Goal: Communication & Community: Answer question/provide support

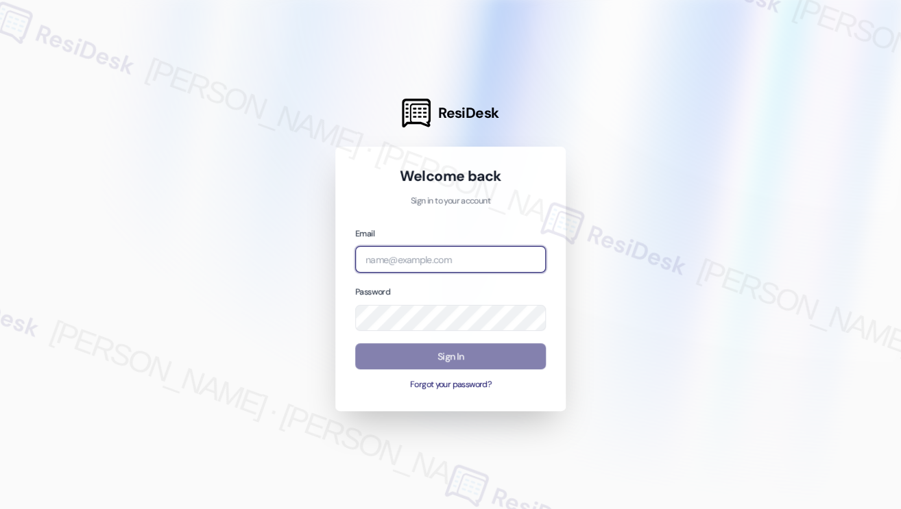
click at [452, 256] on input "email" at bounding box center [450, 259] width 191 height 27
type input "[EMAIL_ADDRESS][PERSON_NAME][PERSON_NAME][DOMAIN_NAME]"
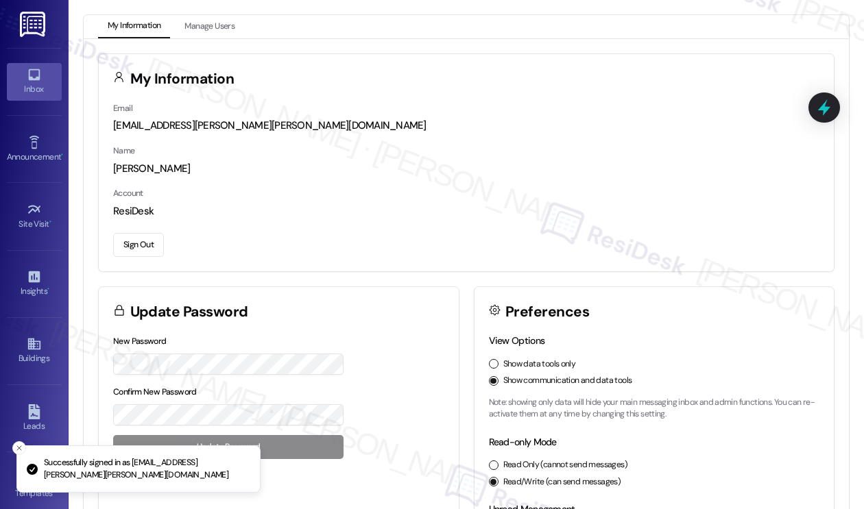
click at [41, 78] on link "Inbox" at bounding box center [34, 81] width 55 height 37
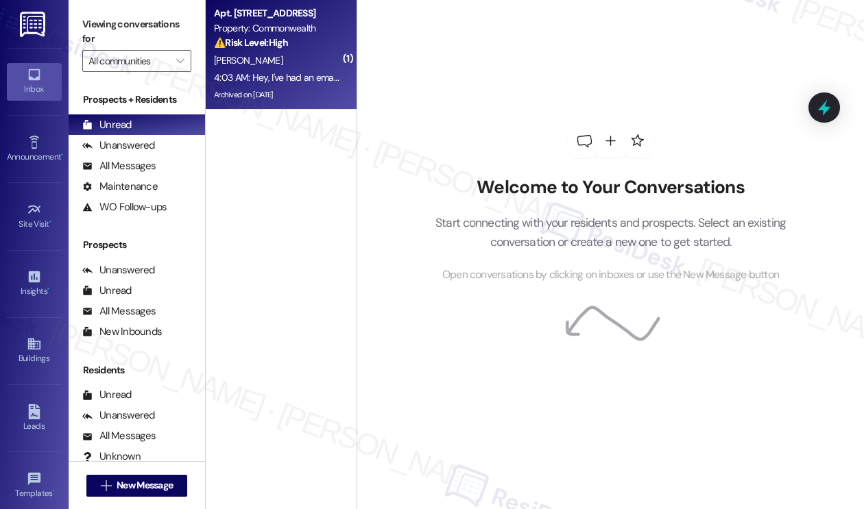
click at [274, 69] on div "4:03 AM: Hey, I've had an email regarding leasing and renewing that's almost tw…" at bounding box center [277, 77] width 130 height 17
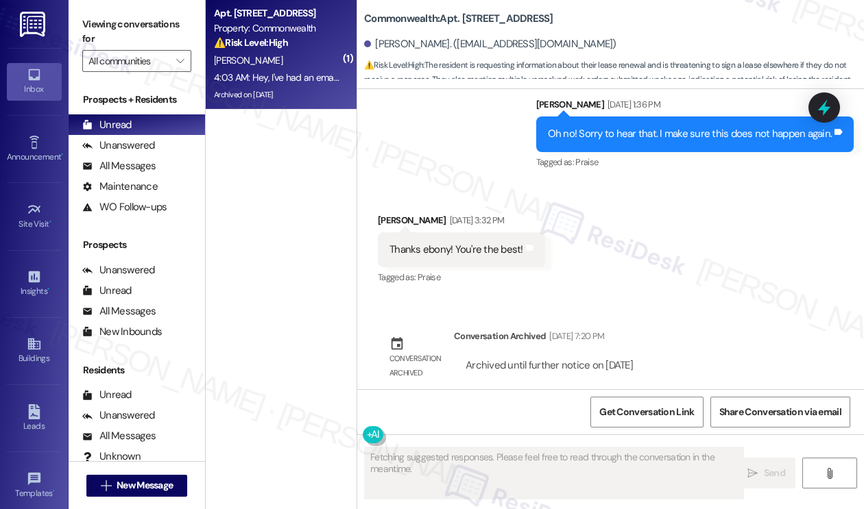
scroll to position [36774, 0]
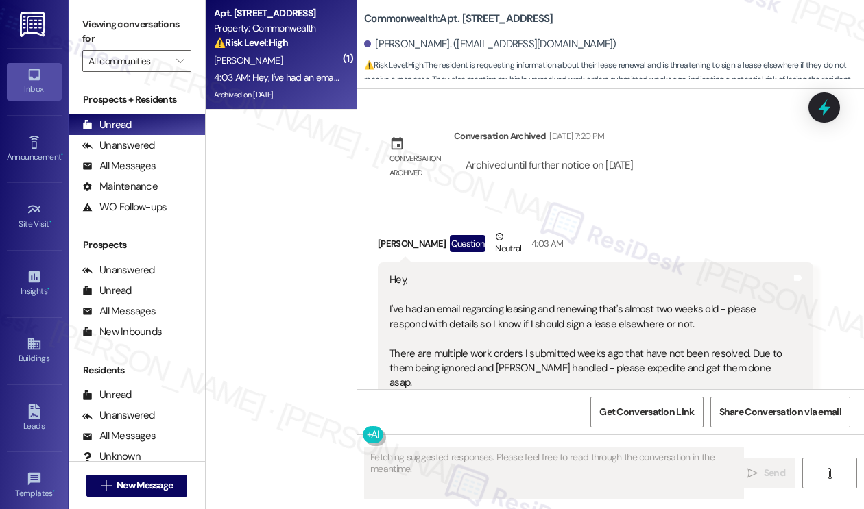
click at [452, 273] on div "Hey, I've had an email regarding leasing and renewing that's almost two weeks o…" at bounding box center [590, 346] width 402 height 147
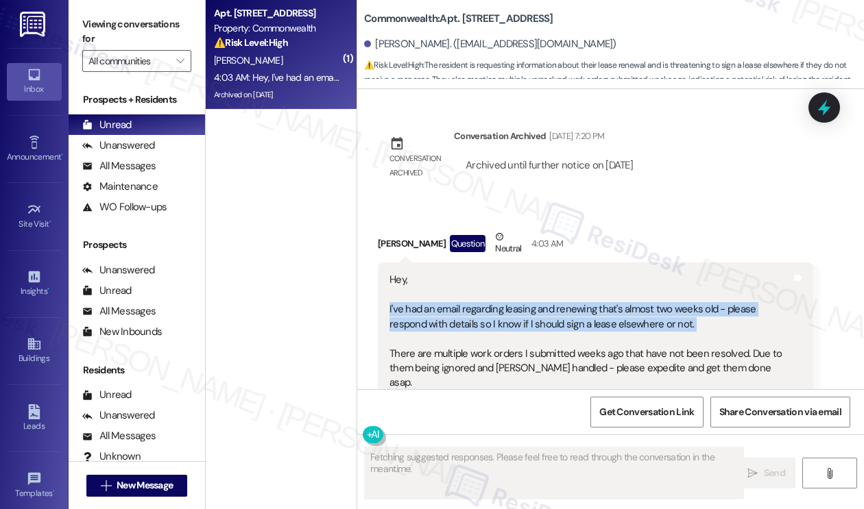
click at [452, 273] on div "Hey, I've had an email regarding leasing and renewing that's almost two weeks o…" at bounding box center [590, 346] width 402 height 147
click at [558, 273] on div "Hey, I've had an email regarding leasing and renewing that's almost two weeks o…" at bounding box center [590, 346] width 402 height 147
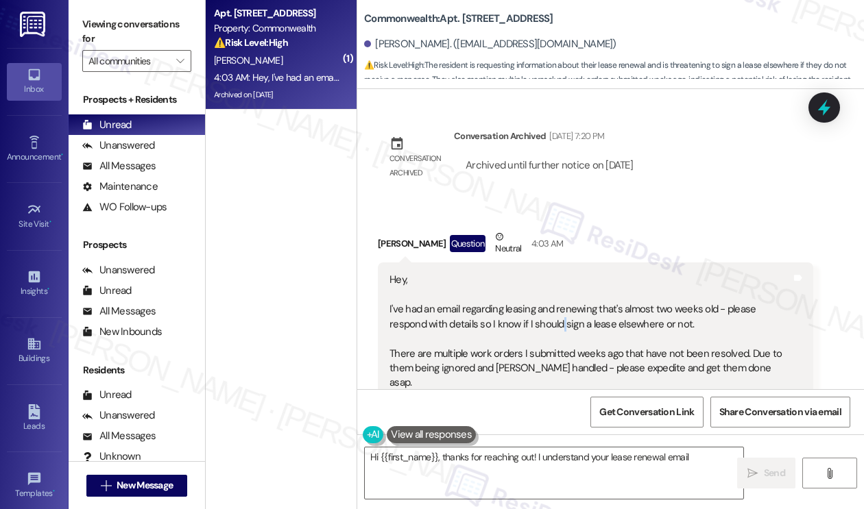
click at [558, 273] on div "Hey, I've had an email regarding leasing and renewing that's almost two weeks o…" at bounding box center [590, 346] width 402 height 147
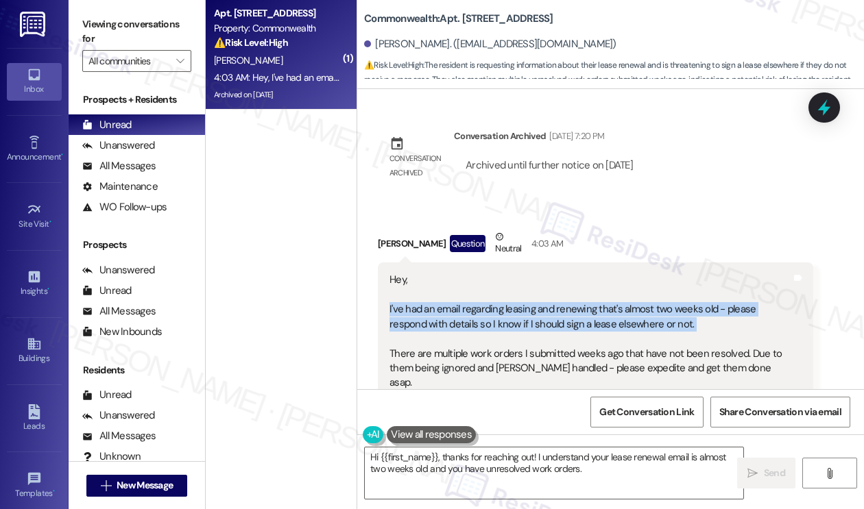
click at [558, 273] on div "Hey, I've had an email regarding leasing and renewing that's almost two weeks o…" at bounding box center [590, 346] width 402 height 147
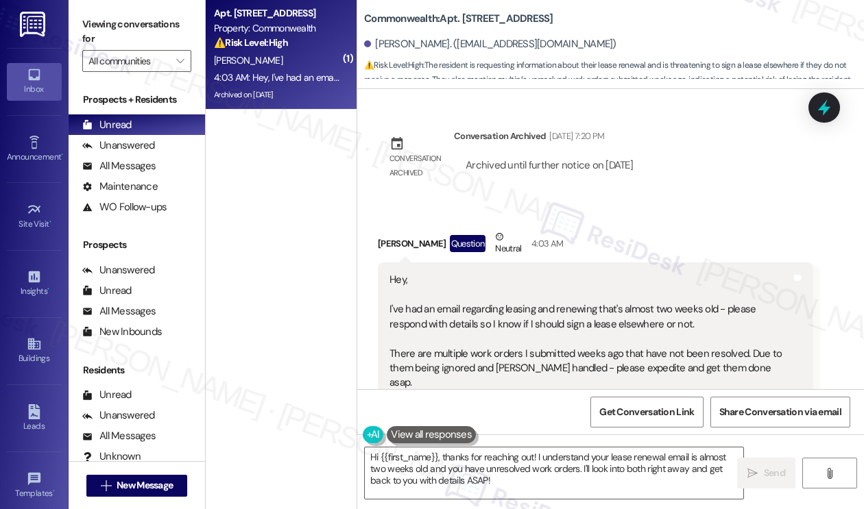
click at [561, 297] on div "Hey, I've had an email regarding leasing and renewing that's almost two weeks o…" at bounding box center [590, 346] width 402 height 147
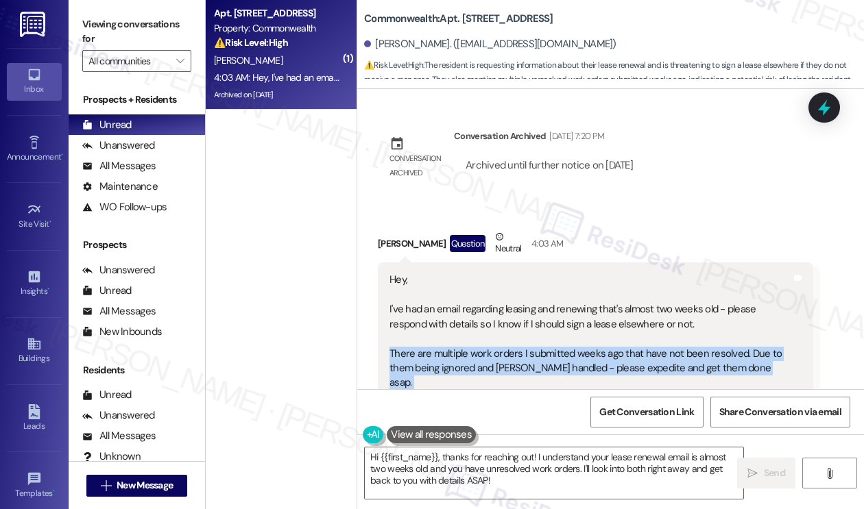
click at [561, 297] on div "Hey, I've had an email regarding leasing and renewing that's almost two weeks o…" at bounding box center [590, 346] width 402 height 147
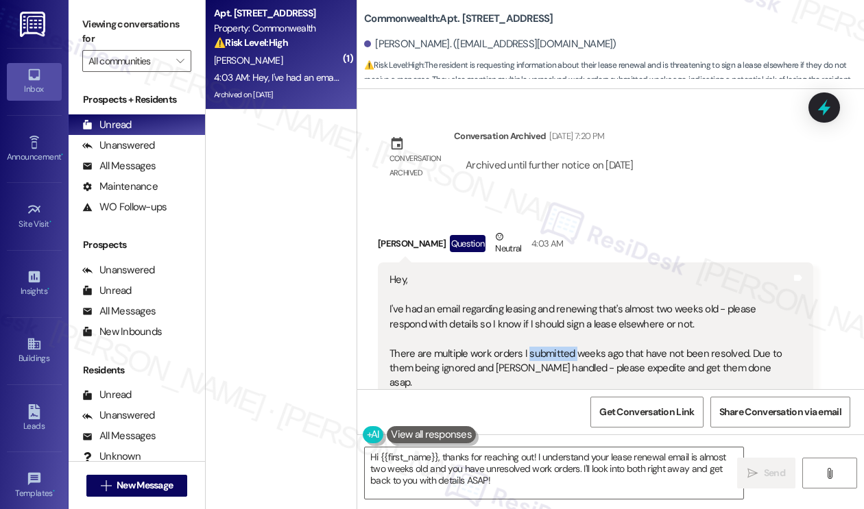
click at [561, 297] on div "Hey, I've had an email regarding leasing and renewing that's almost two weeks o…" at bounding box center [590, 346] width 402 height 147
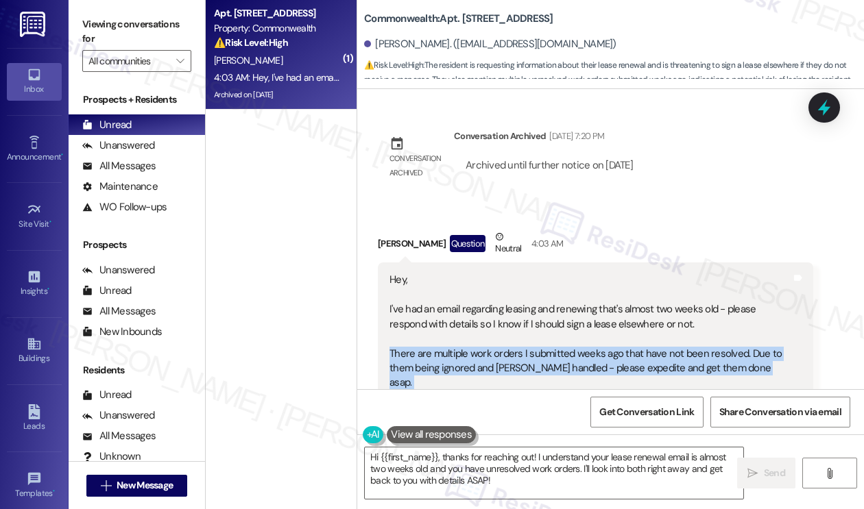
click at [561, 297] on div "Hey, I've had an email regarding leasing and renewing that's almost two weeks o…" at bounding box center [590, 346] width 402 height 147
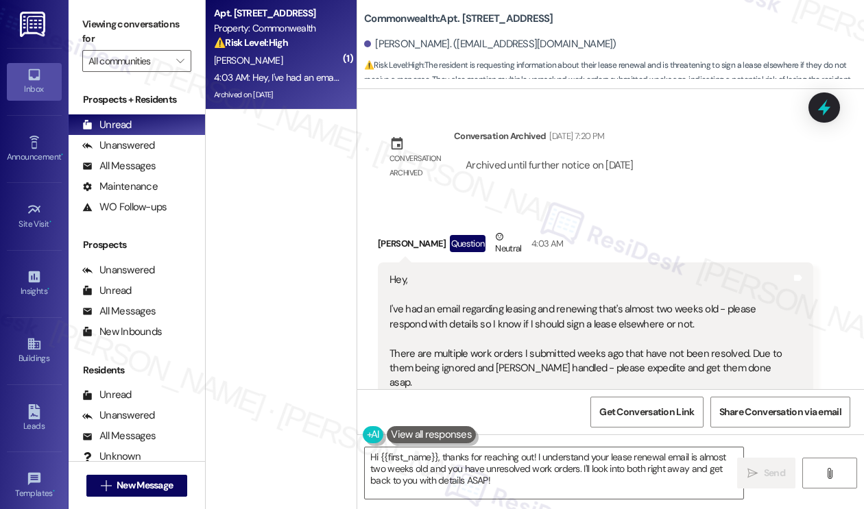
click at [552, 273] on div "Hey, I've had an email regarding leasing and renewing that's almost two weeks o…" at bounding box center [590, 346] width 402 height 147
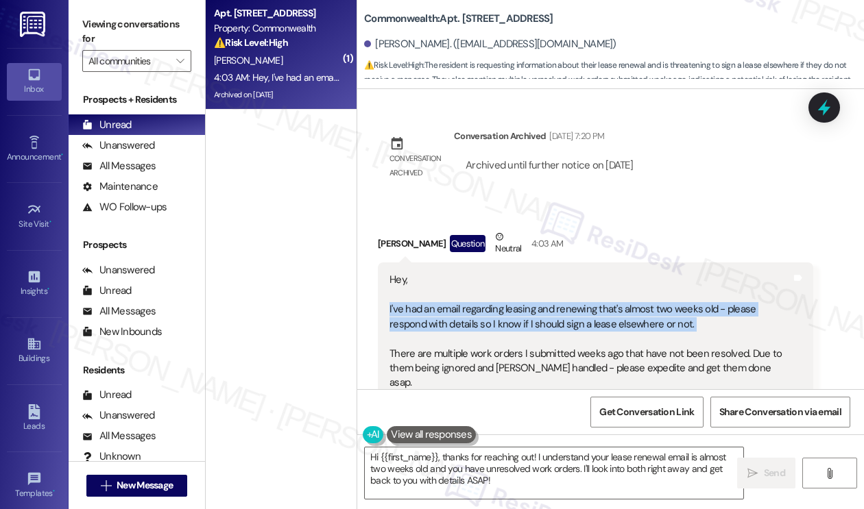
click at [552, 273] on div "Hey, I've had an email regarding leasing and renewing that's almost two weeks o…" at bounding box center [590, 346] width 402 height 147
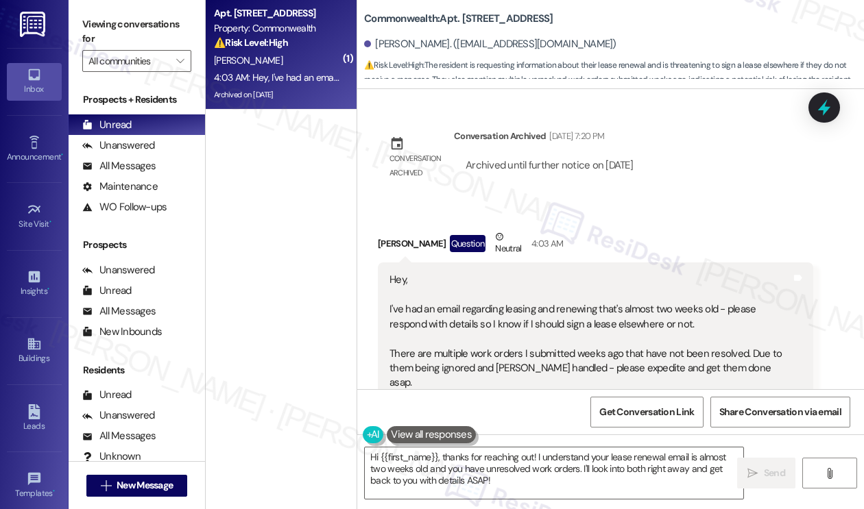
click at [565, 312] on div "Hey, I've had an email regarding leasing and renewing that's almost two weeks o…" at bounding box center [590, 346] width 402 height 147
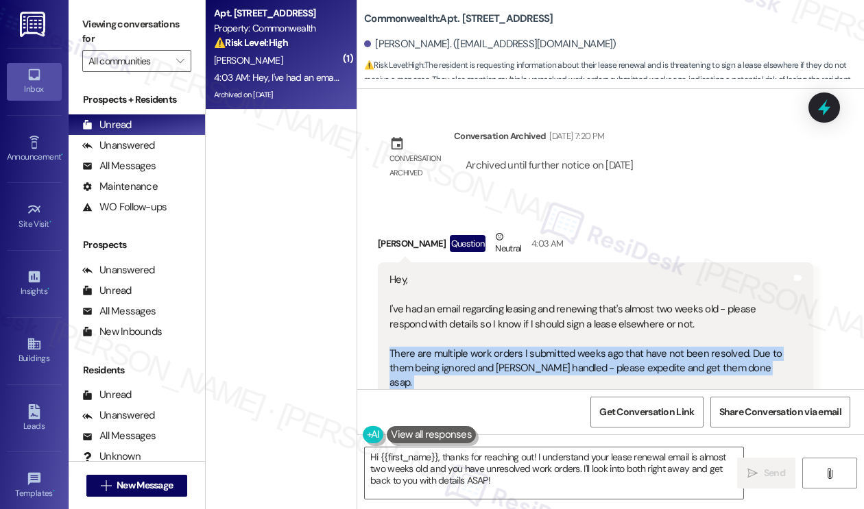
click at [565, 312] on div "Hey, I've had an email regarding leasing and renewing that's almost two weeks o…" at bounding box center [590, 346] width 402 height 147
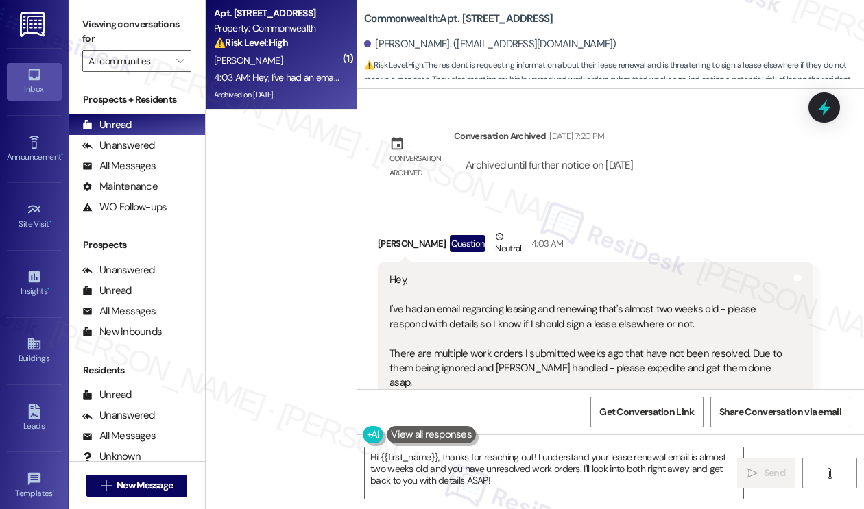
click at [553, 273] on div "Hey, I've had an email regarding leasing and renewing that's almost two weeks o…" at bounding box center [590, 346] width 402 height 147
click at [455, 464] on textarea "Hi {{first_name}}, thanks for reaching out! I understand your lease renewal ema…" at bounding box center [554, 473] width 378 height 51
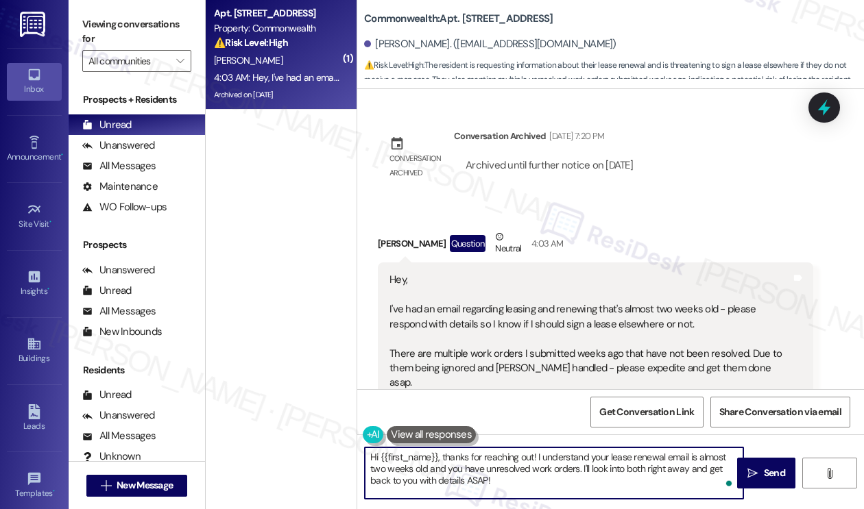
drag, startPoint x: 562, startPoint y: 491, endPoint x: 526, endPoint y: 462, distance: 46.2
click at [526, 462] on textarea "Hi {{first_name}}, thanks for reaching out! I understand your lease renewal ema…" at bounding box center [554, 473] width 378 height 51
click at [524, 478] on textarea "Hi {{first_name}}, thanks for reaching out! I understand your lease renewal ema…" at bounding box center [554, 473] width 378 height 51
drag, startPoint x: 543, startPoint y: 482, endPoint x: 527, endPoint y: 466, distance: 22.3
click at [527, 466] on textarea "Hi {{first_name}}, thanks for reaching out! I understand your lease renewal ema…" at bounding box center [554, 473] width 378 height 51
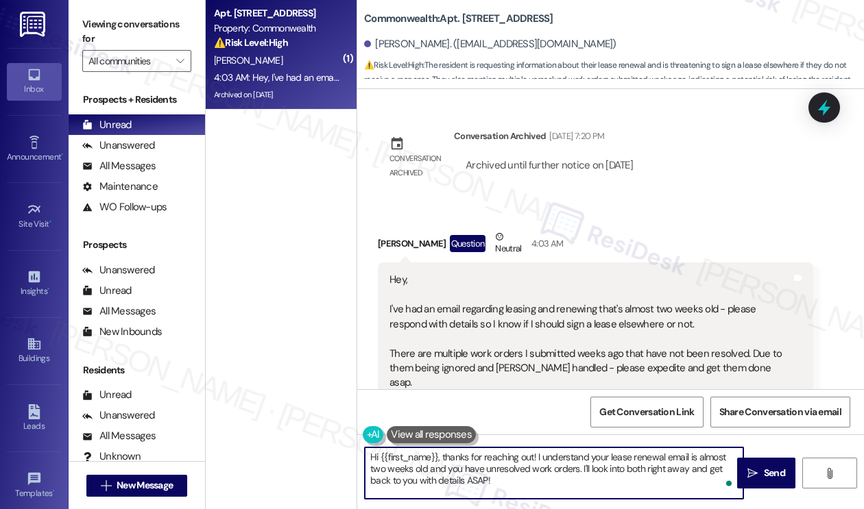
click at [563, 478] on textarea "Hi {{first_name}}, thanks for reaching out! I understand your lease renewal ema…" at bounding box center [554, 473] width 378 height 51
click at [611, 482] on textarea "Hi {{first_name}}, thanks for reaching out! I understand your lease renewal ema…" at bounding box center [554, 473] width 378 height 51
drag, startPoint x: 606, startPoint y: 487, endPoint x: 581, endPoint y: 469, distance: 31.0
click at [581, 469] on textarea "Hi {{first_name}}, thanks for reaching out! I understand your lease renewal ema…" at bounding box center [554, 473] width 378 height 51
click at [570, 475] on textarea "Hi {{first_name}}, thanks for reaching out! I understand your lease renewal ema…" at bounding box center [554, 473] width 378 height 51
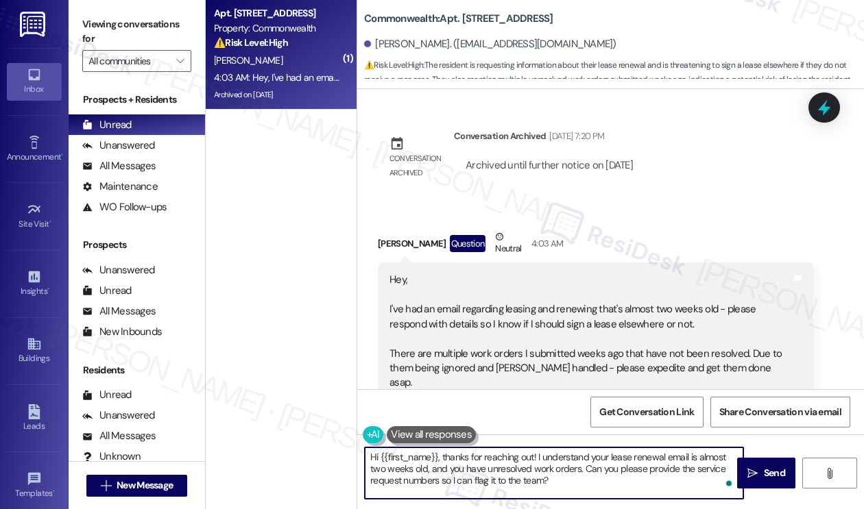
click at [570, 475] on textarea "Hi {{first_name}}, thanks for reaching out! I understand your lease renewal ema…" at bounding box center [554, 473] width 378 height 51
click at [535, 474] on textarea "Hi {{first_name}}, thanks for reaching out! I understand your lease renewal ema…" at bounding box center [554, 473] width 378 height 51
click at [543, 455] on textarea "Hi {{first_name}}, thanks for reaching out! I understand your lease renewal ema…" at bounding box center [554, 473] width 378 height 51
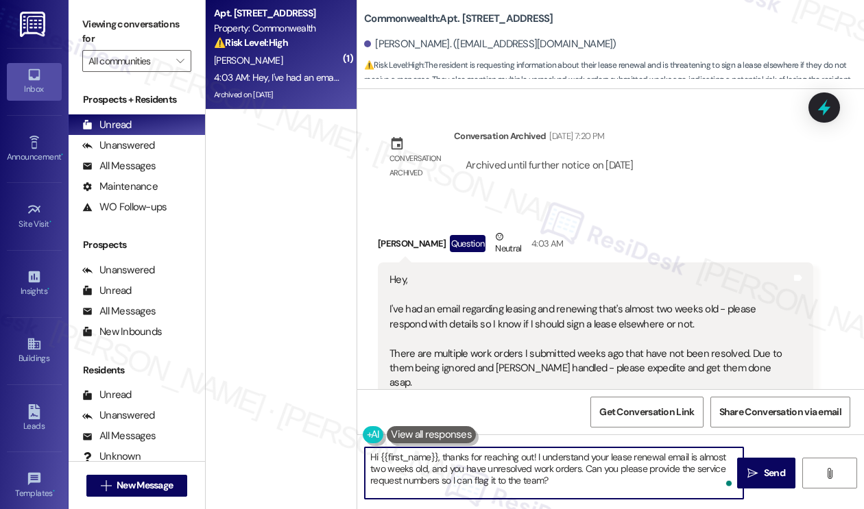
click at [433, 465] on textarea "Hi {{first_name}}, thanks for reaching out! I understand your lease renewal ema…" at bounding box center [554, 473] width 378 height 51
click at [597, 486] on textarea "Hi {{first_name}}, thanks for reaching out! I understand your lease renewal ema…" at bounding box center [554, 473] width 378 height 51
click at [574, 478] on textarea "Hi {{first_name}}, thanks for reaching out! I understand your lease renewal ema…" at bounding box center [554, 473] width 378 height 51
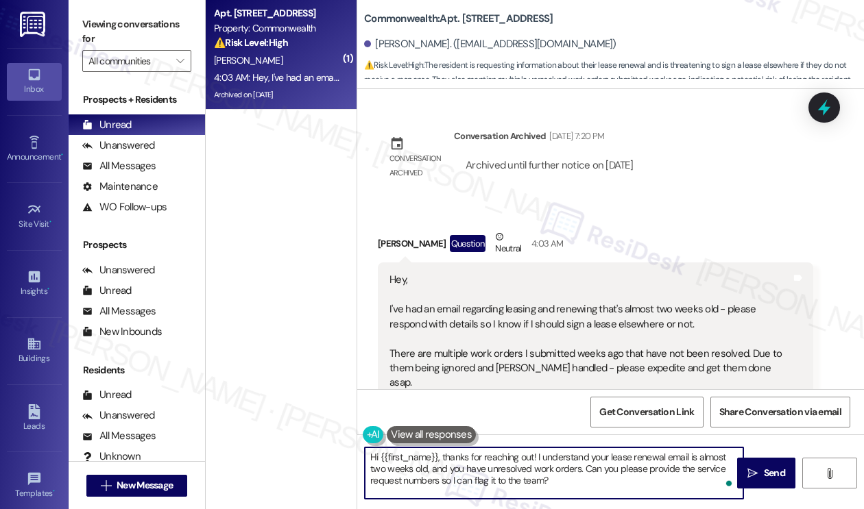
click at [574, 478] on textarea "Hi {{first_name}}, thanks for reaching out! I understand your lease renewal ema…" at bounding box center [554, 473] width 378 height 51
type textarea "Hi {{first_name}}, thanks for reaching out! I understand your lease renewal ema…"
click at [744, 474] on span " Send" at bounding box center [765, 473] width 43 height 14
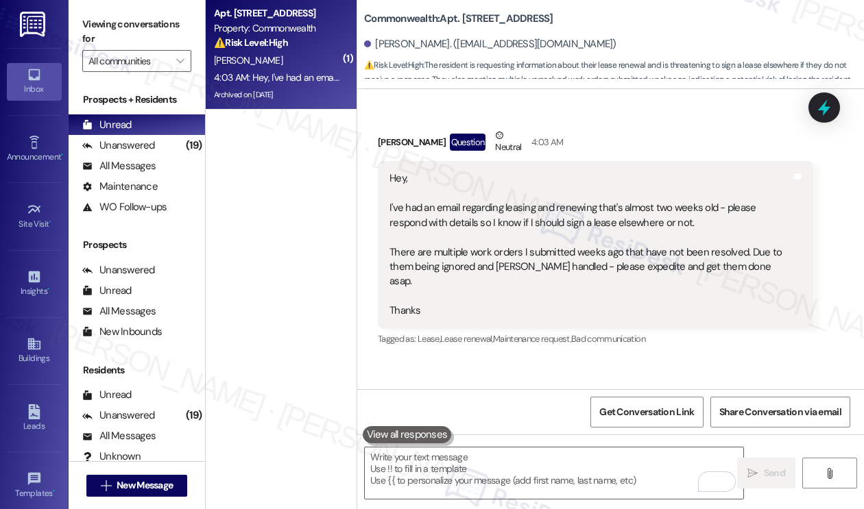
scroll to position [36899, 0]
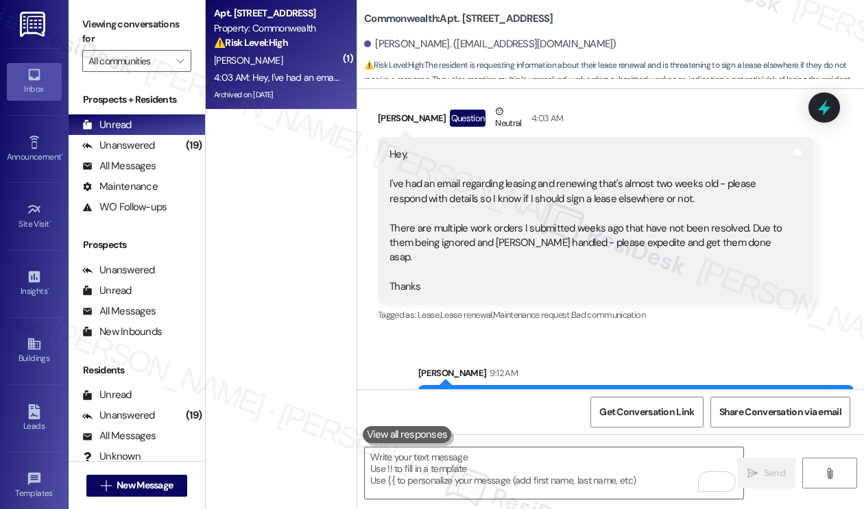
click at [515, 395] on div "Hi [PERSON_NAME], thanks for reaching out! I understand your lease renewal emai…" at bounding box center [631, 417] width 402 height 44
